Goal: Task Accomplishment & Management: Manage account settings

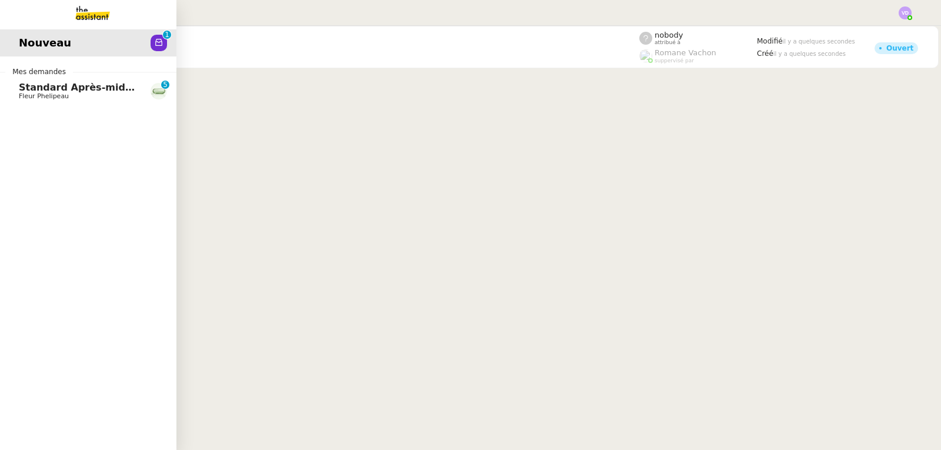
click at [22, 84] on span "Standard Après-midi - DLAB" at bounding box center [93, 87] width 148 height 11
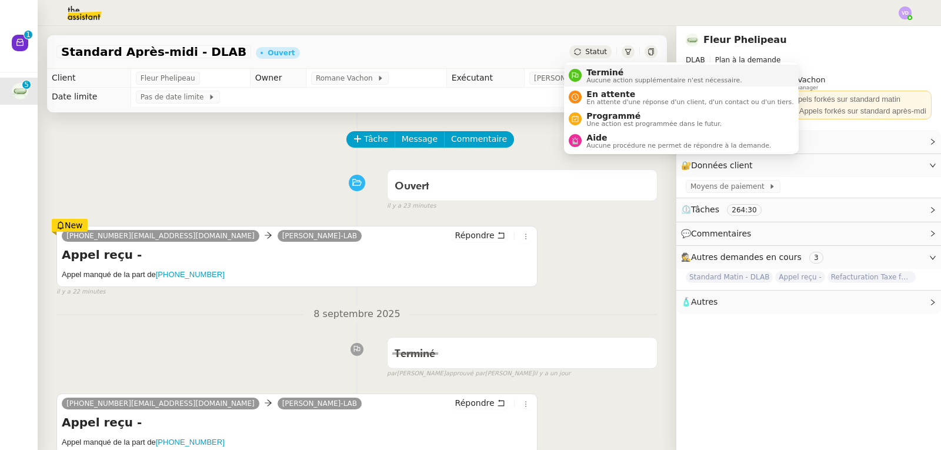
click at [600, 72] on span "Terminé" at bounding box center [663, 72] width 155 height 9
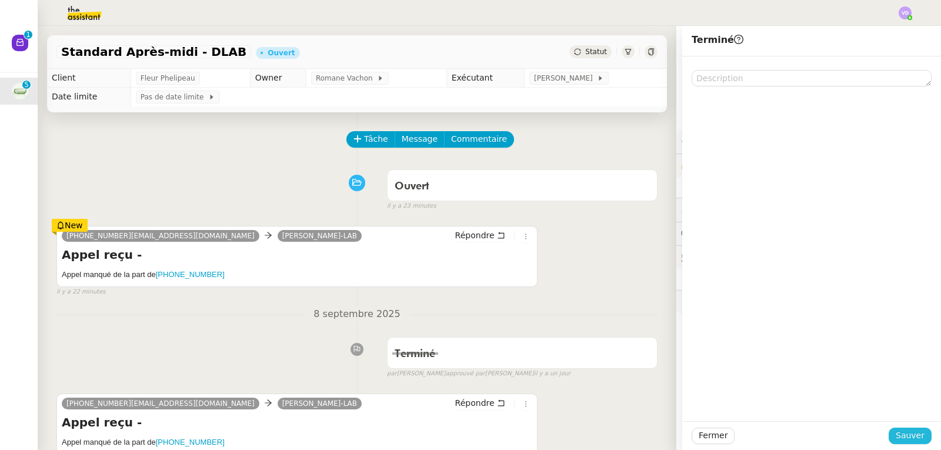
click at [914, 439] on span "Sauver" at bounding box center [910, 436] width 29 height 14
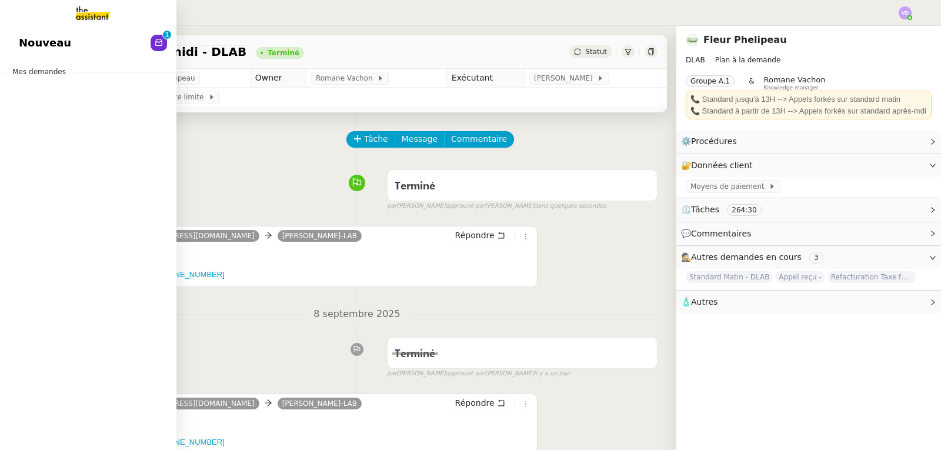
click at [39, 40] on span "Nouveau" at bounding box center [45, 43] width 52 height 18
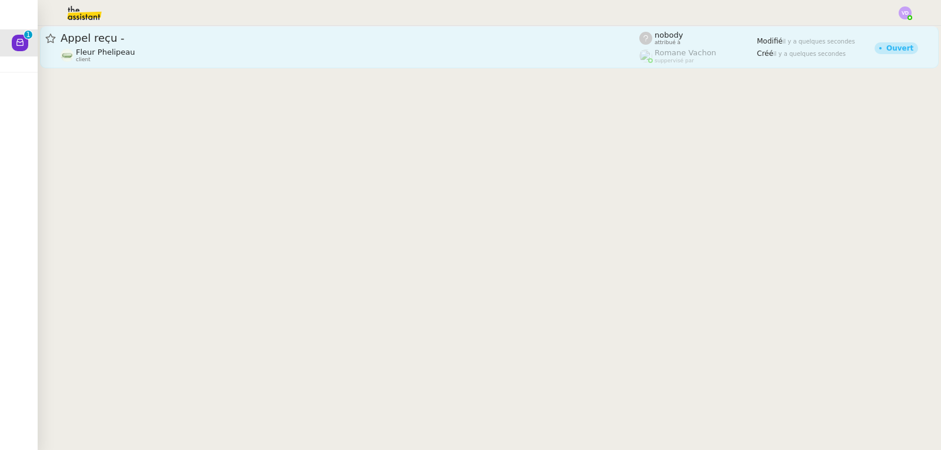
click at [225, 44] on div "Appel reçu -" at bounding box center [350, 38] width 579 height 14
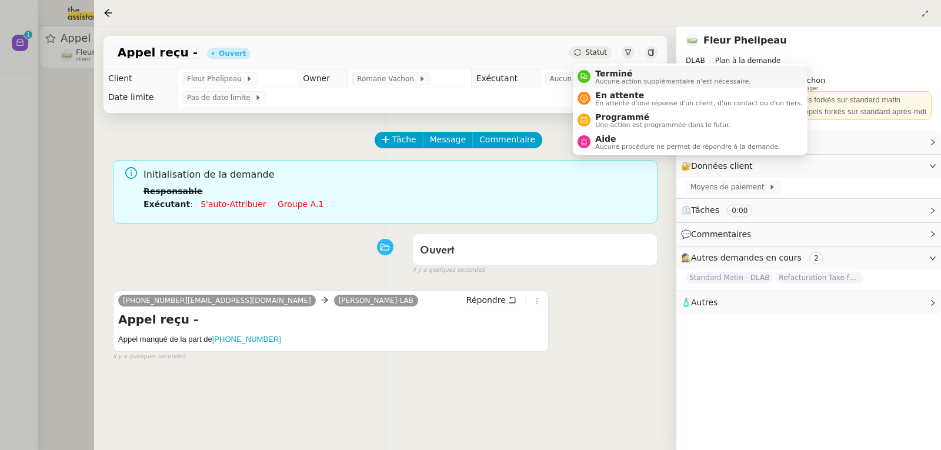
click at [603, 78] on span "Aucune action supplémentaire n'est nécessaire." at bounding box center [672, 81] width 155 height 6
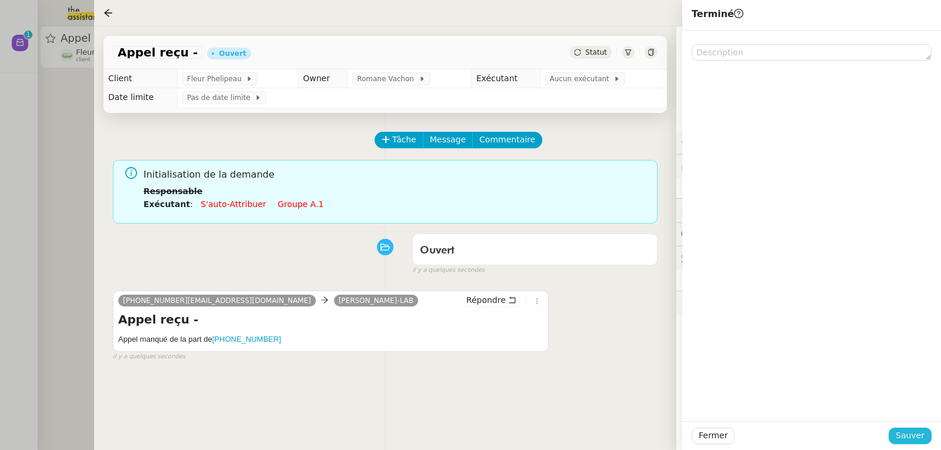
click at [906, 436] on span "Sauver" at bounding box center [910, 436] width 29 height 14
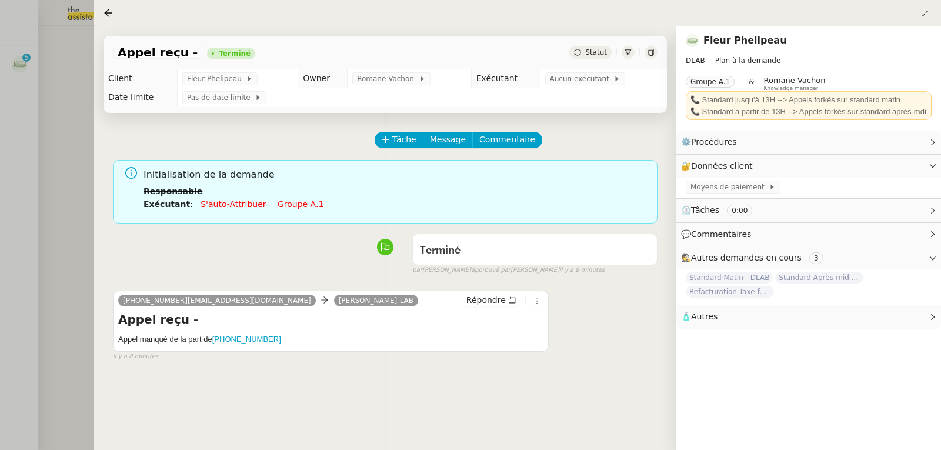
click at [59, 93] on div at bounding box center [470, 225] width 941 height 450
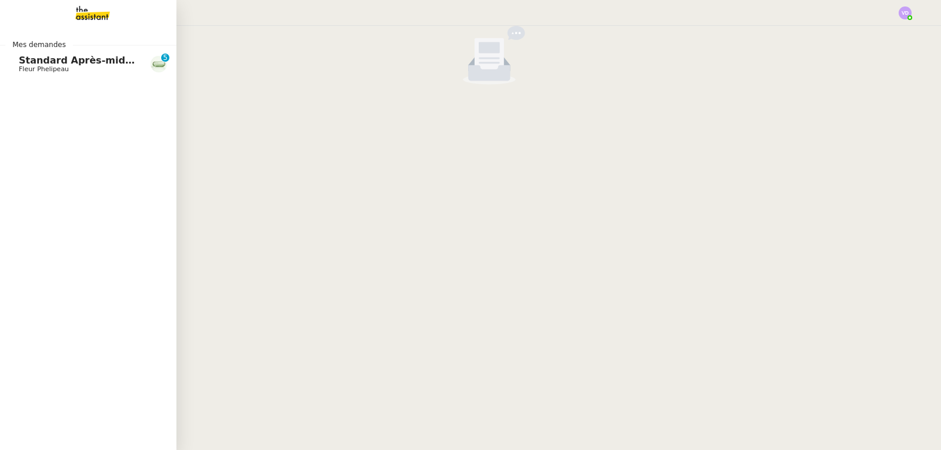
click at [31, 67] on span "Fleur Phelipeau" at bounding box center [44, 69] width 50 height 8
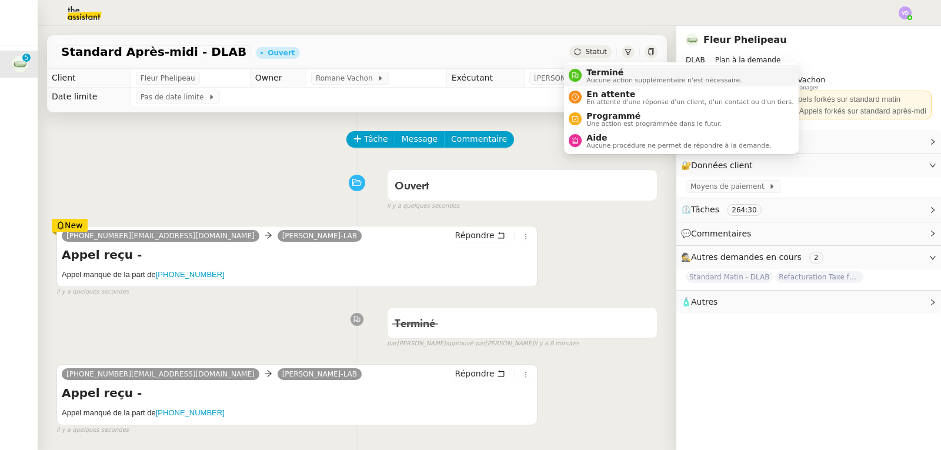
click at [588, 68] on span "Terminé" at bounding box center [663, 72] width 155 height 9
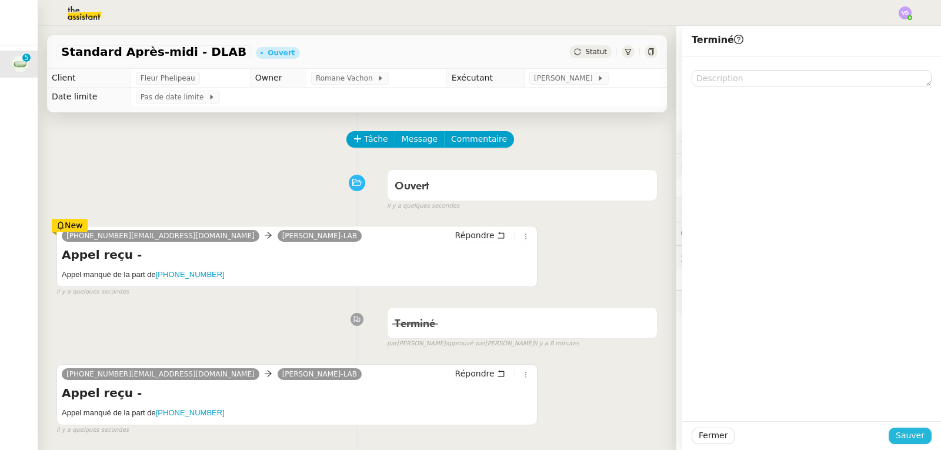
click at [905, 431] on span "Sauver" at bounding box center [910, 436] width 29 height 14
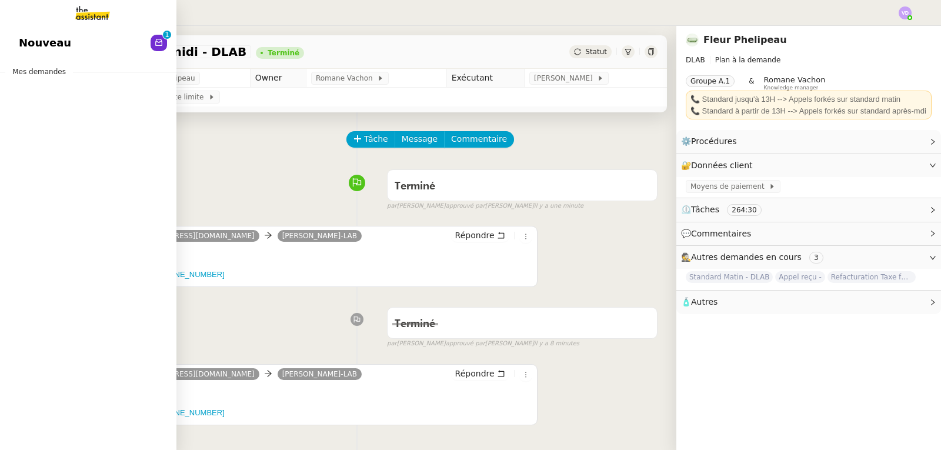
click at [29, 38] on span "Nouveau" at bounding box center [45, 43] width 52 height 18
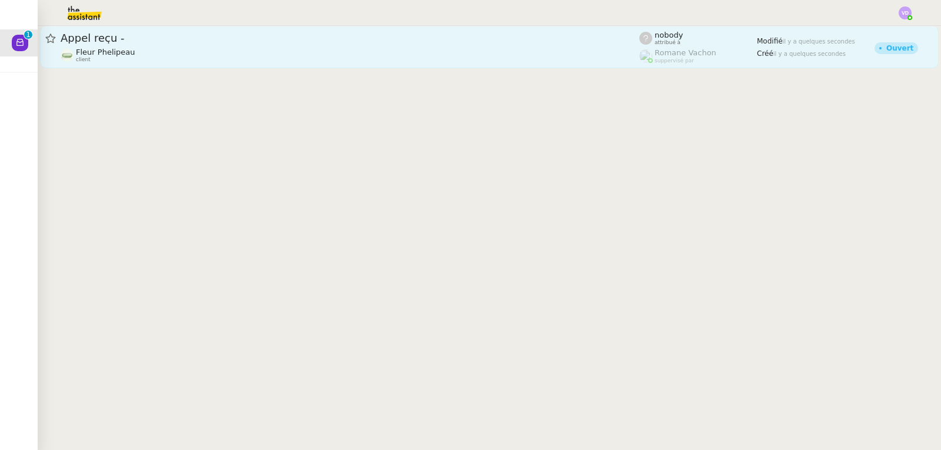
click at [350, 37] on span "Appel reçu -" at bounding box center [350, 38] width 579 height 11
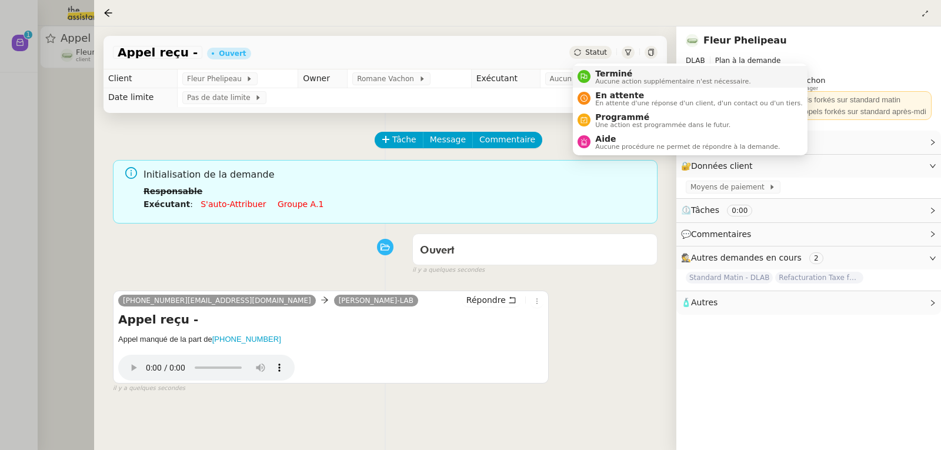
click at [603, 73] on span "Terminé" at bounding box center [672, 73] width 155 height 9
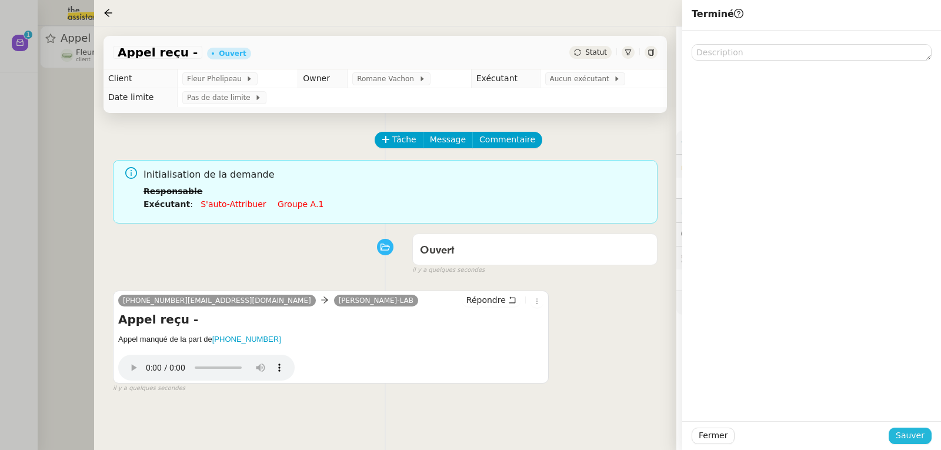
click at [909, 436] on span "Sauver" at bounding box center [910, 436] width 29 height 14
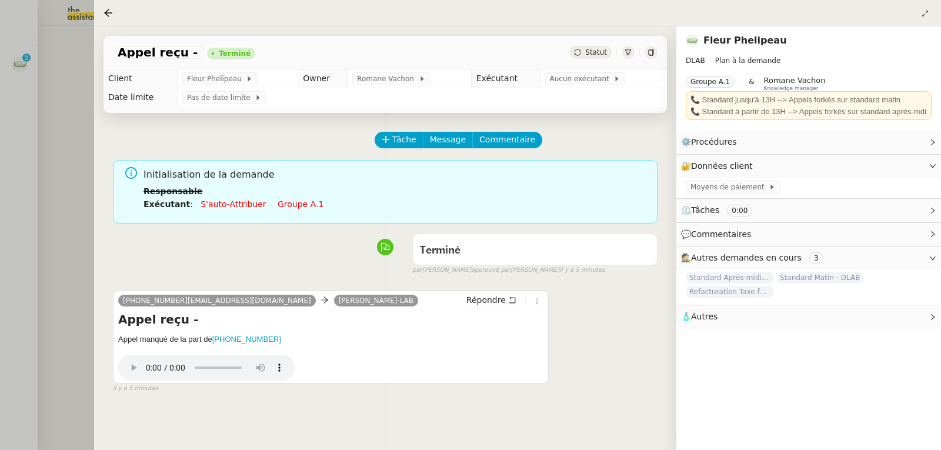
click at [12, 108] on div at bounding box center [470, 225] width 941 height 450
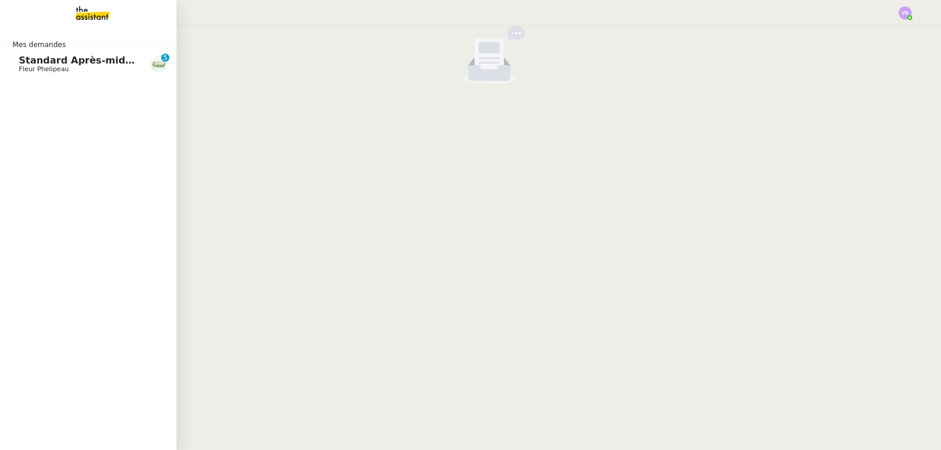
click at [38, 63] on span "Standard Après-midi - DLAB" at bounding box center [93, 60] width 148 height 11
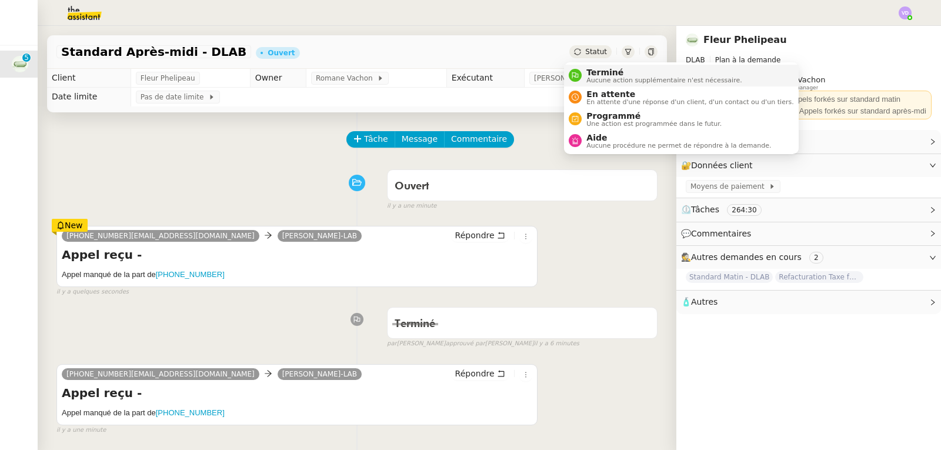
click at [587, 71] on span "Terminé" at bounding box center [663, 72] width 155 height 9
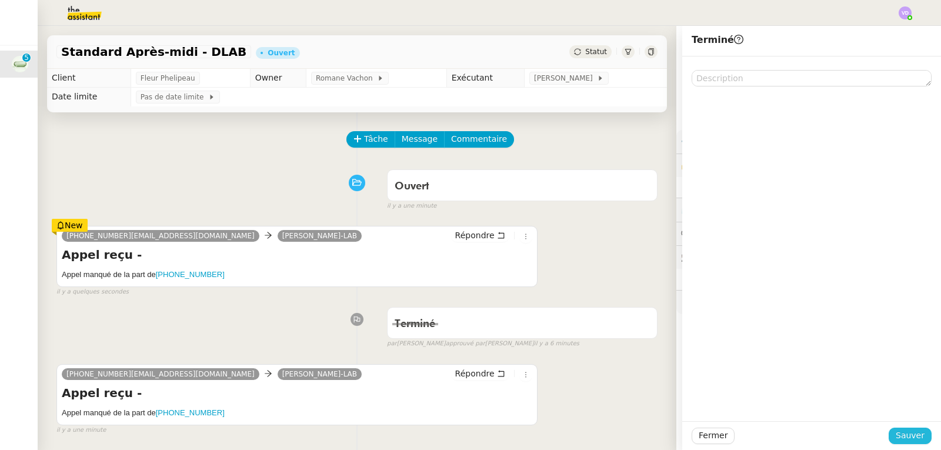
click at [896, 430] on span "Sauver" at bounding box center [910, 436] width 29 height 14
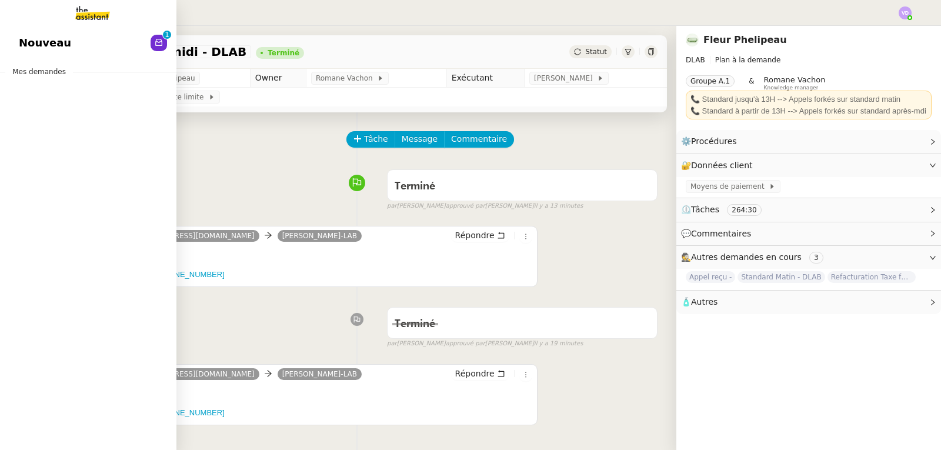
click at [38, 41] on span "Nouveau" at bounding box center [45, 43] width 52 height 18
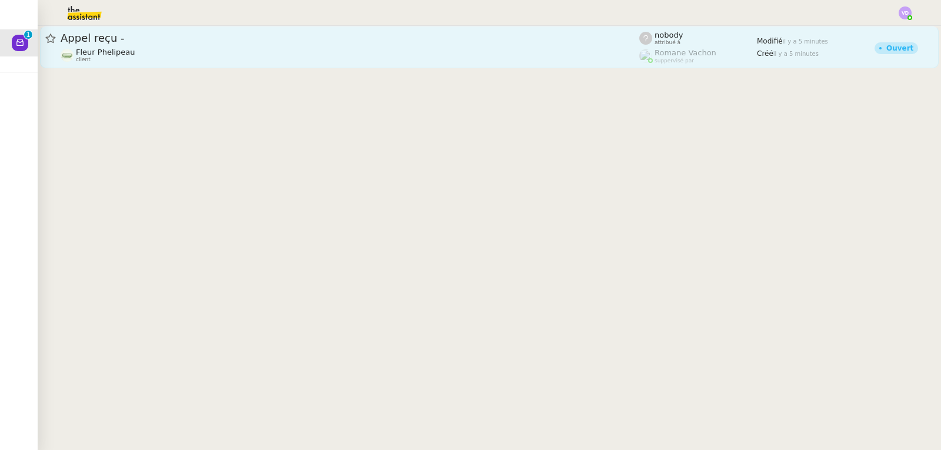
click at [265, 59] on div "Fleur Phelipeau client" at bounding box center [350, 55] width 579 height 15
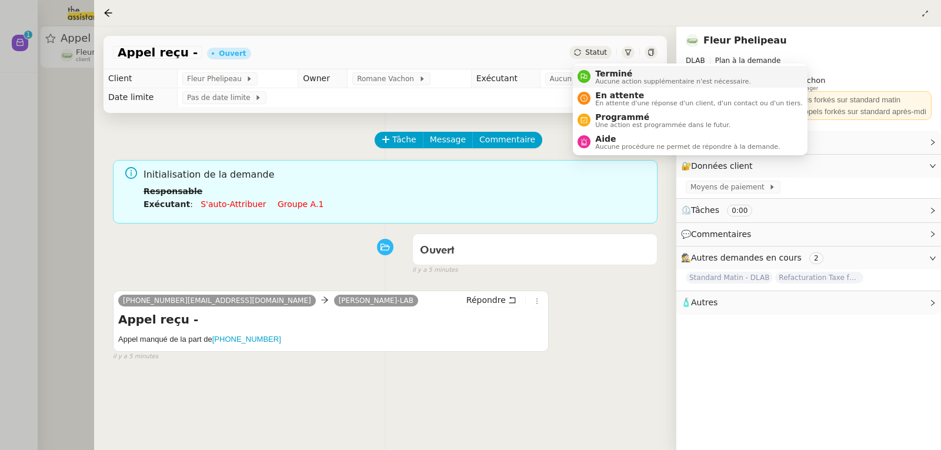
click at [612, 74] on span "Terminé" at bounding box center [672, 73] width 155 height 9
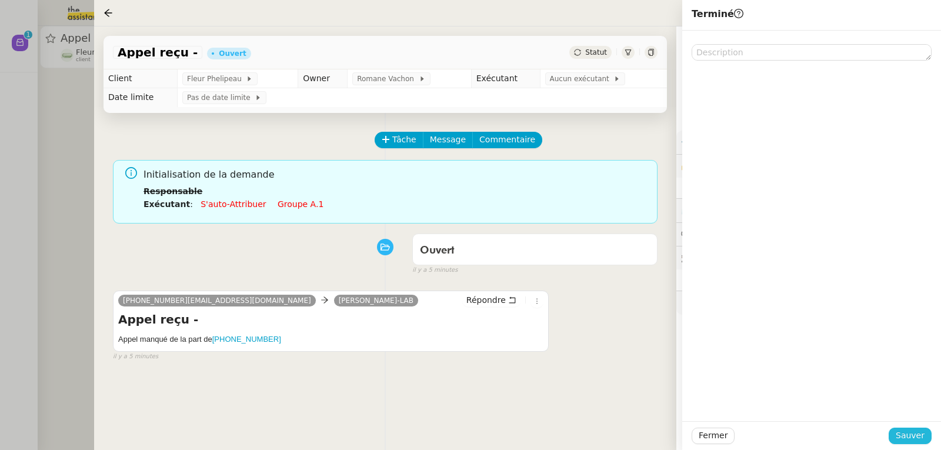
click at [927, 439] on button "Sauver" at bounding box center [909, 435] width 43 height 16
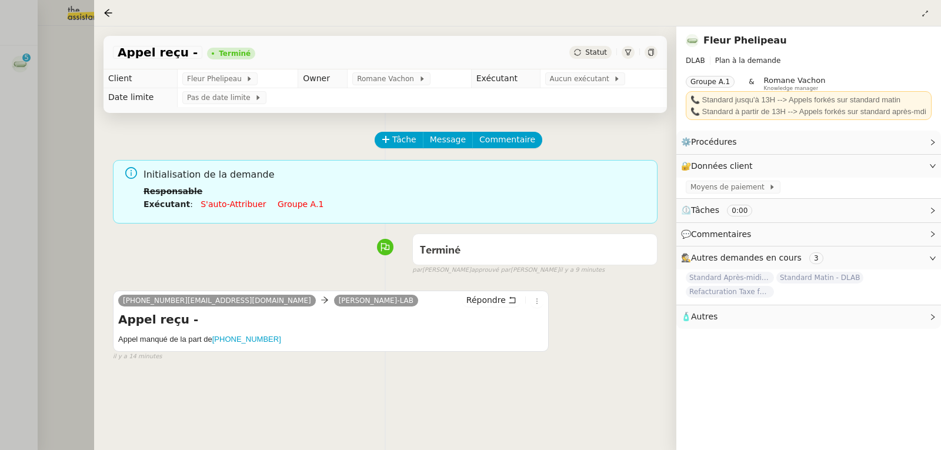
click at [21, 74] on div at bounding box center [470, 225] width 941 height 450
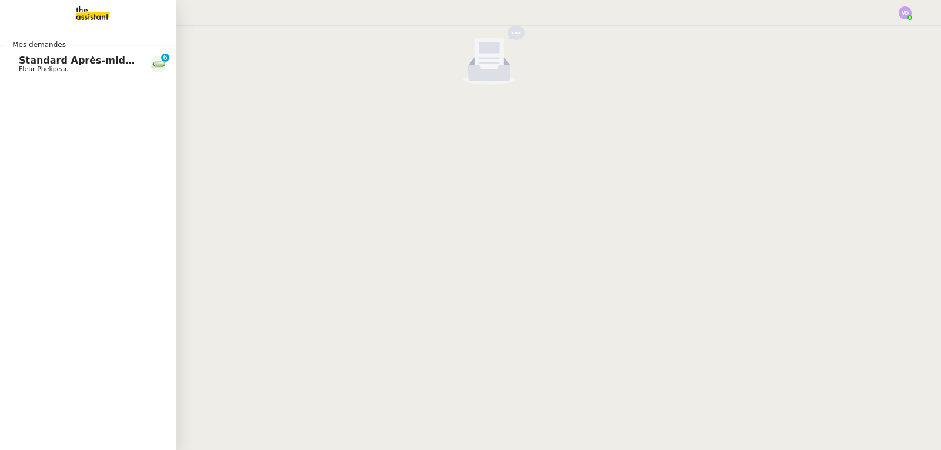
click at [28, 60] on span "Standard Après-midi - DLAB" at bounding box center [93, 60] width 148 height 11
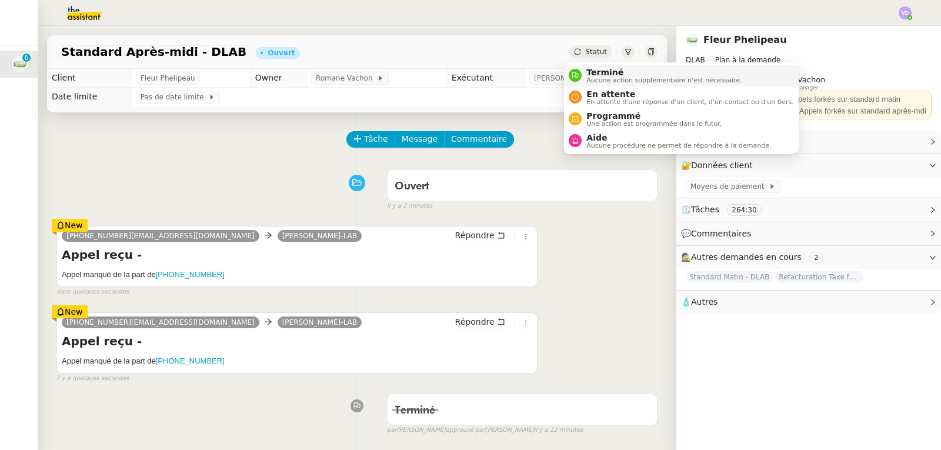
click at [592, 69] on span "Terminé" at bounding box center [663, 72] width 155 height 9
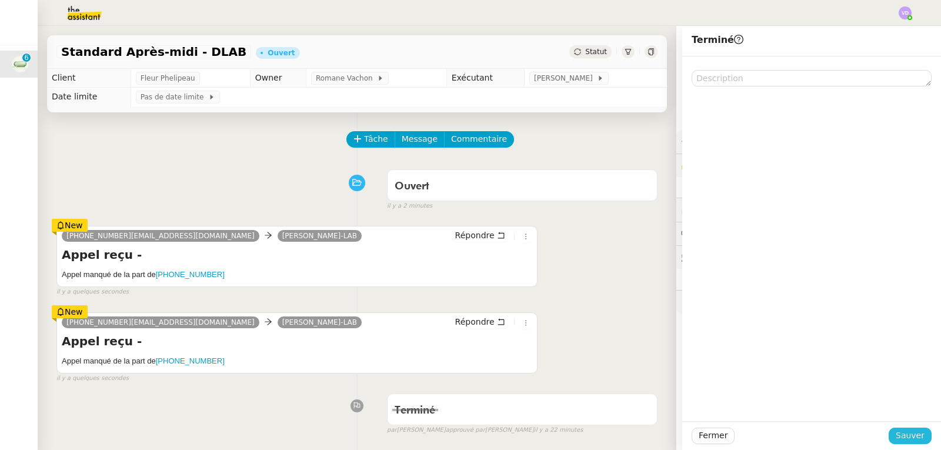
click at [896, 431] on span "Sauver" at bounding box center [910, 436] width 29 height 14
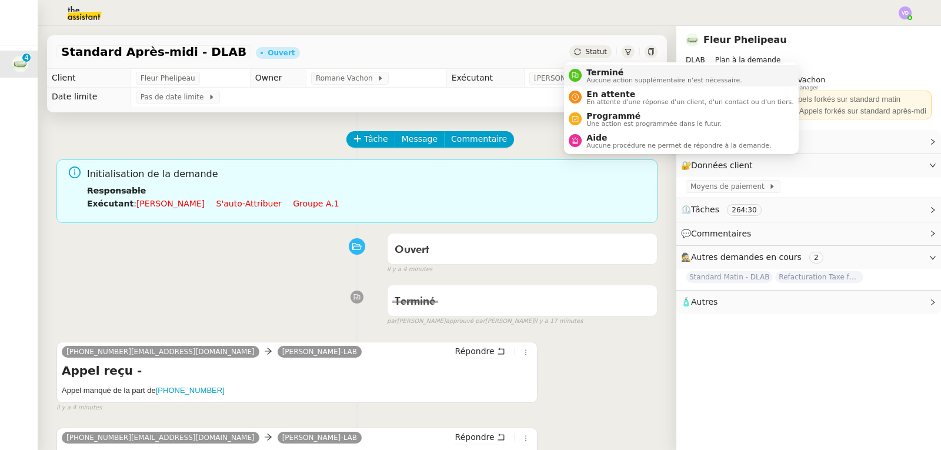
click at [600, 75] on span "Terminé" at bounding box center [663, 72] width 155 height 9
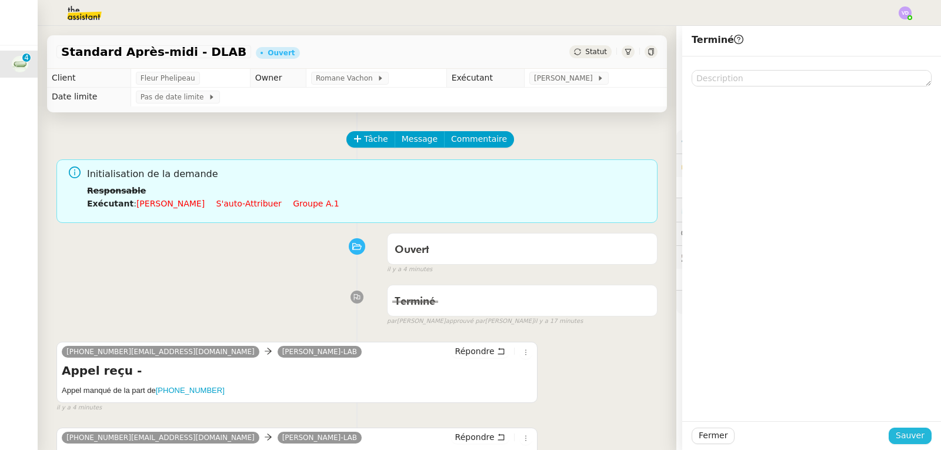
click at [900, 432] on span "Sauver" at bounding box center [910, 436] width 29 height 14
